Goal: Task Accomplishment & Management: Complete application form

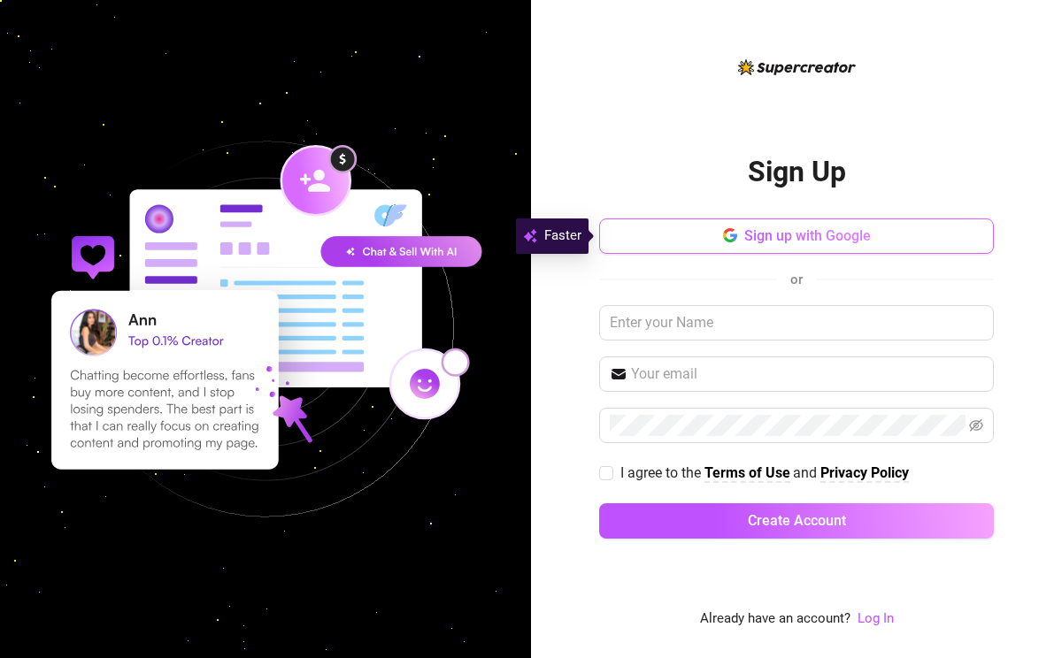
click at [728, 234] on icon "button" at bounding box center [730, 235] width 14 height 14
